Goal: Navigation & Orientation: Find specific page/section

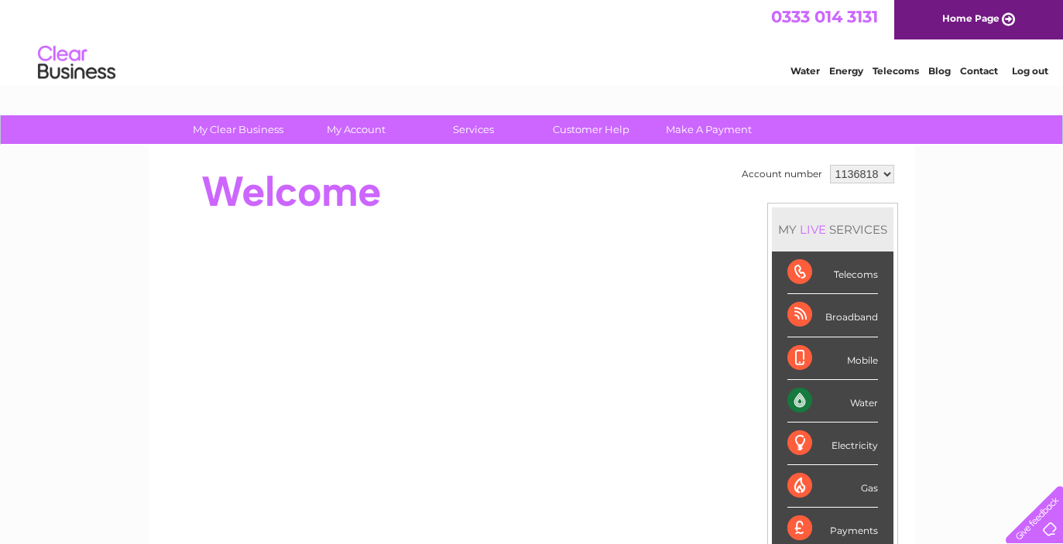
click at [981, 71] on link "Contact" at bounding box center [979, 71] width 38 height 12
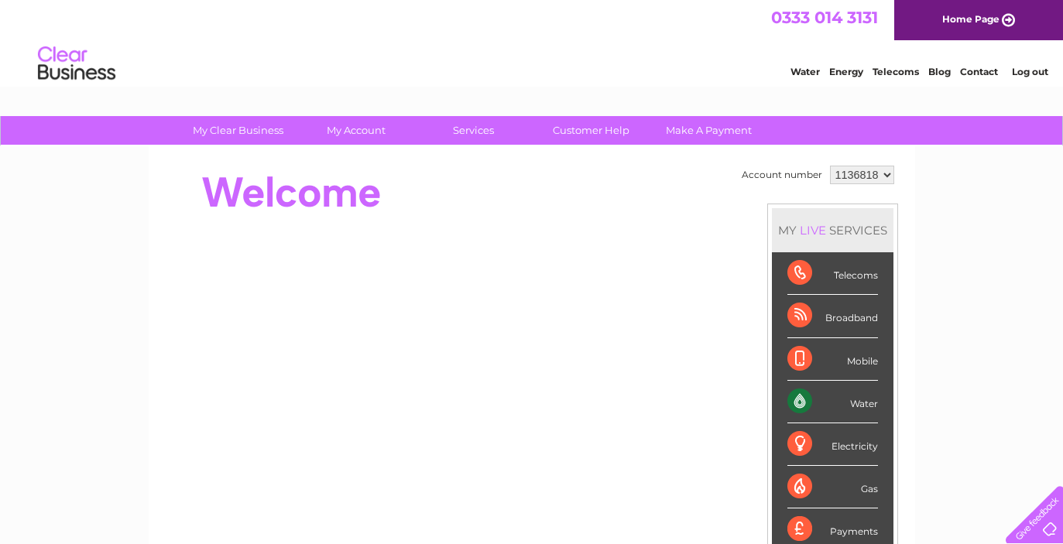
click at [796, 71] on link "Water" at bounding box center [804, 72] width 29 height 12
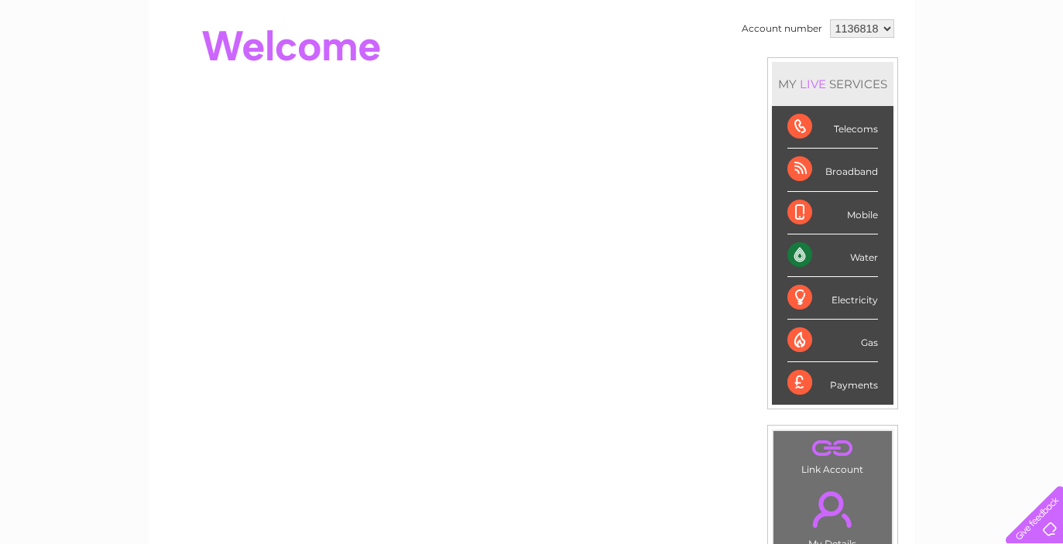
scroll to position [144, 0]
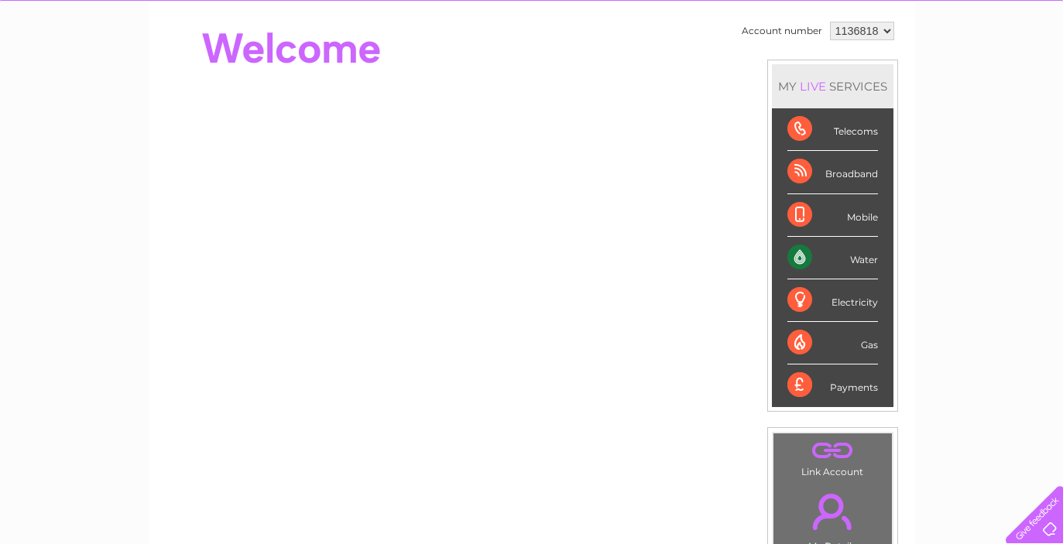
click at [1035, 524] on div at bounding box center [1030, 511] width 63 height 63
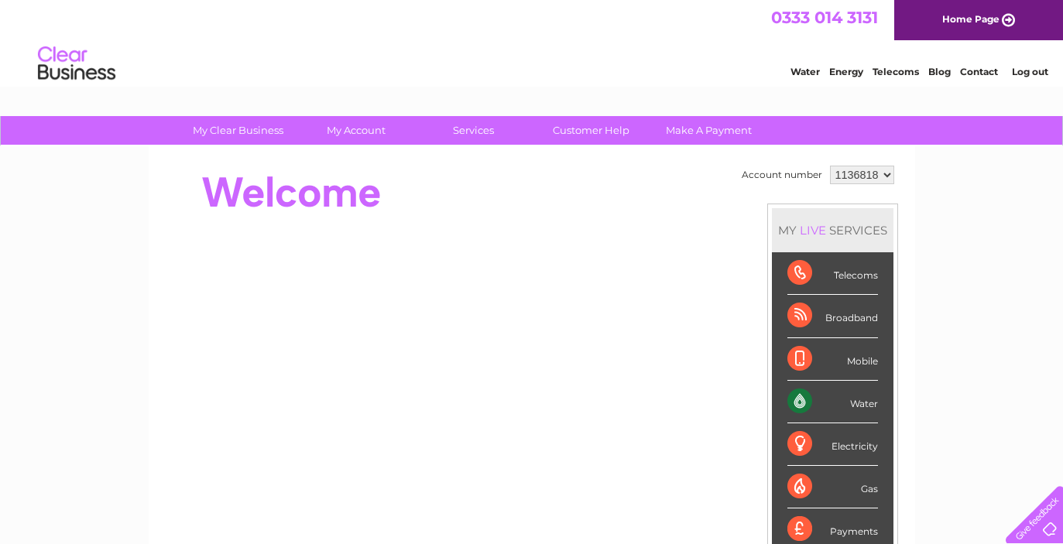
scroll to position [0, 0]
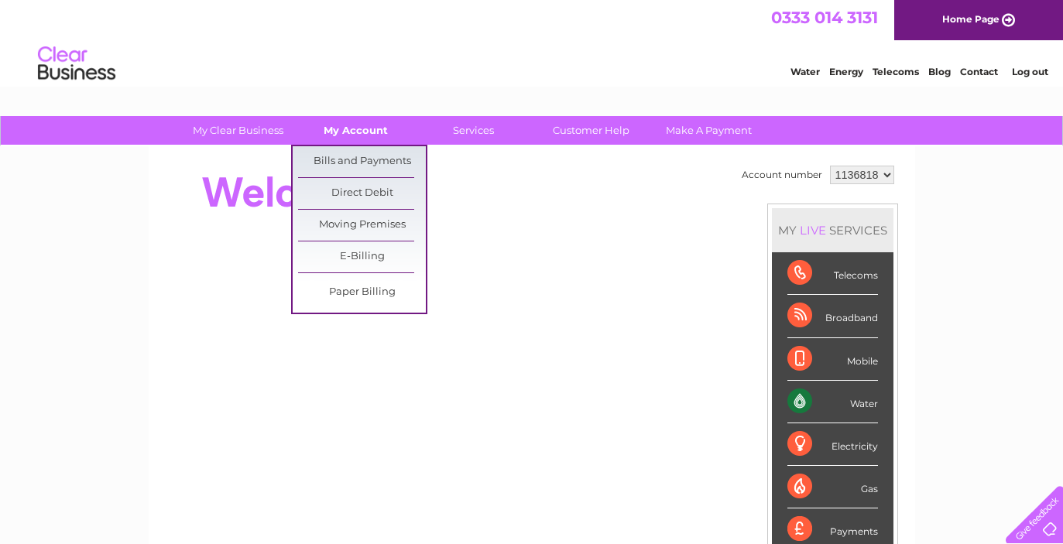
click at [350, 122] on link "My Account" at bounding box center [356, 130] width 128 height 29
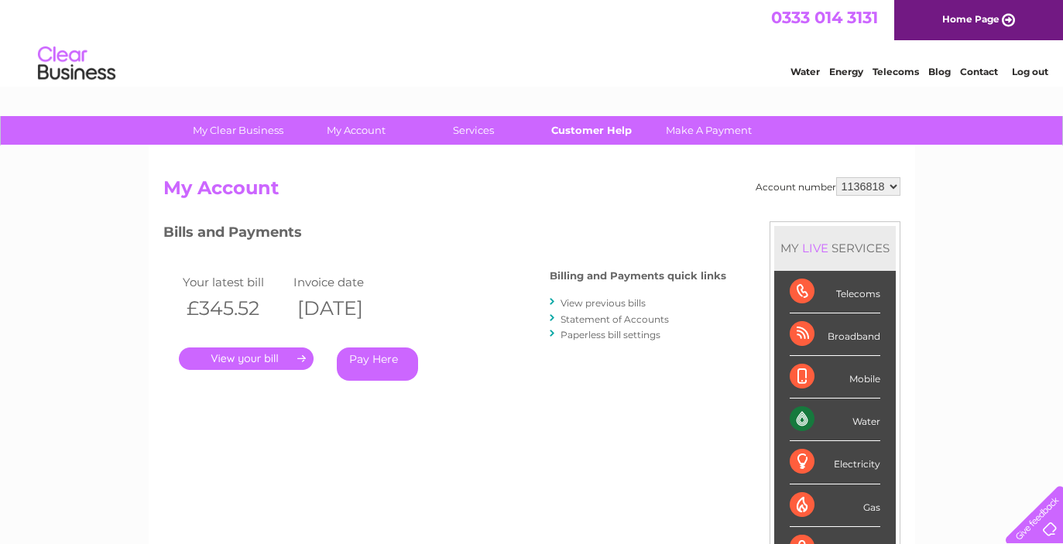
click at [571, 132] on link "Customer Help" at bounding box center [591, 130] width 128 height 29
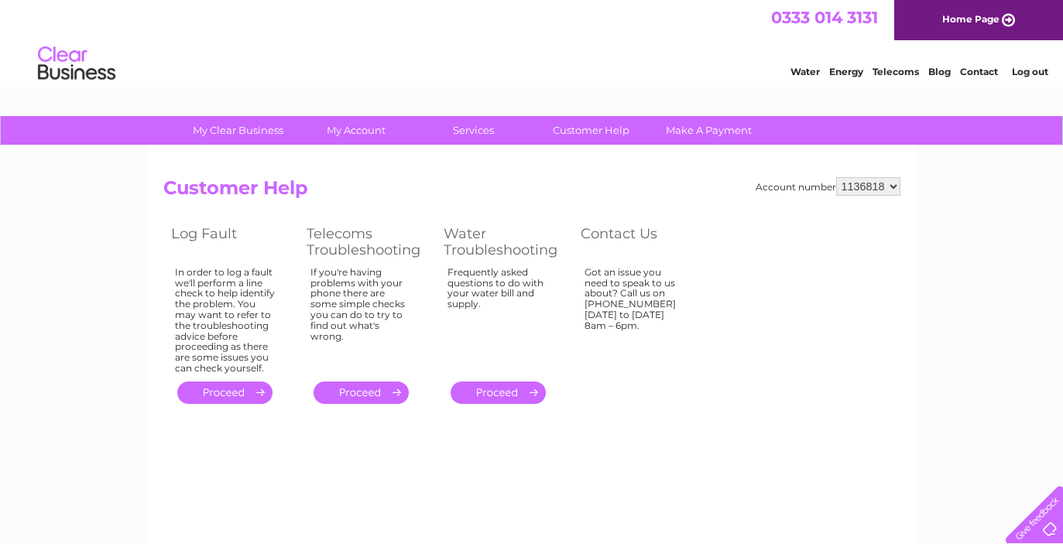
click at [812, 72] on link "Water" at bounding box center [804, 72] width 29 height 12
